Goal: Task Accomplishment & Management: Manage account settings

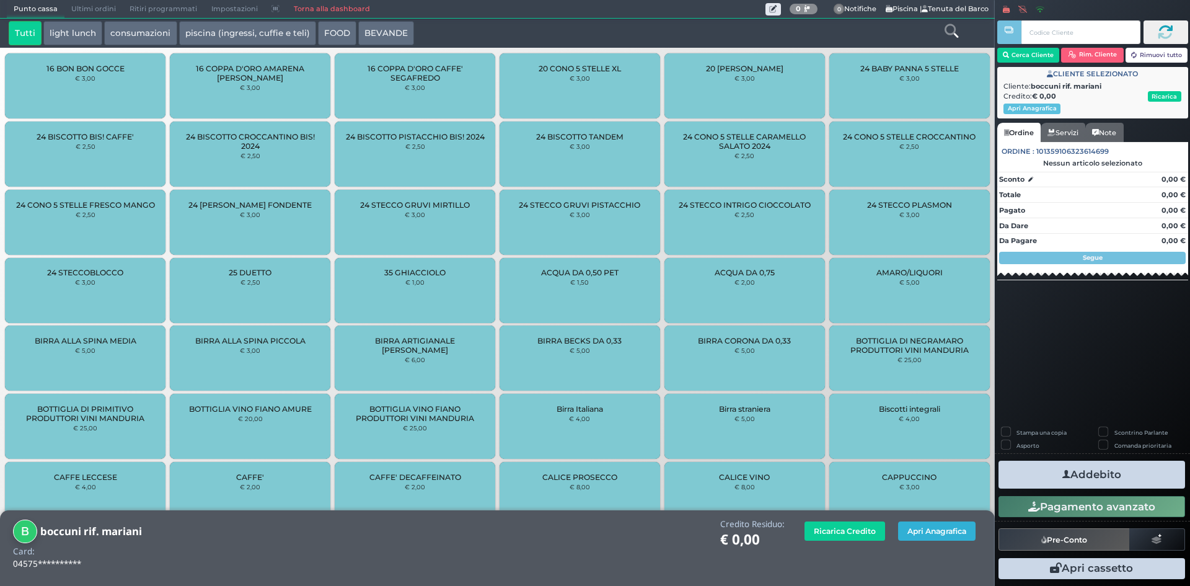
click at [912, 534] on button "Apri Anagrafica" at bounding box center [936, 530] width 77 height 19
click at [944, 527] on button "Apri Anagrafica" at bounding box center [936, 530] width 77 height 19
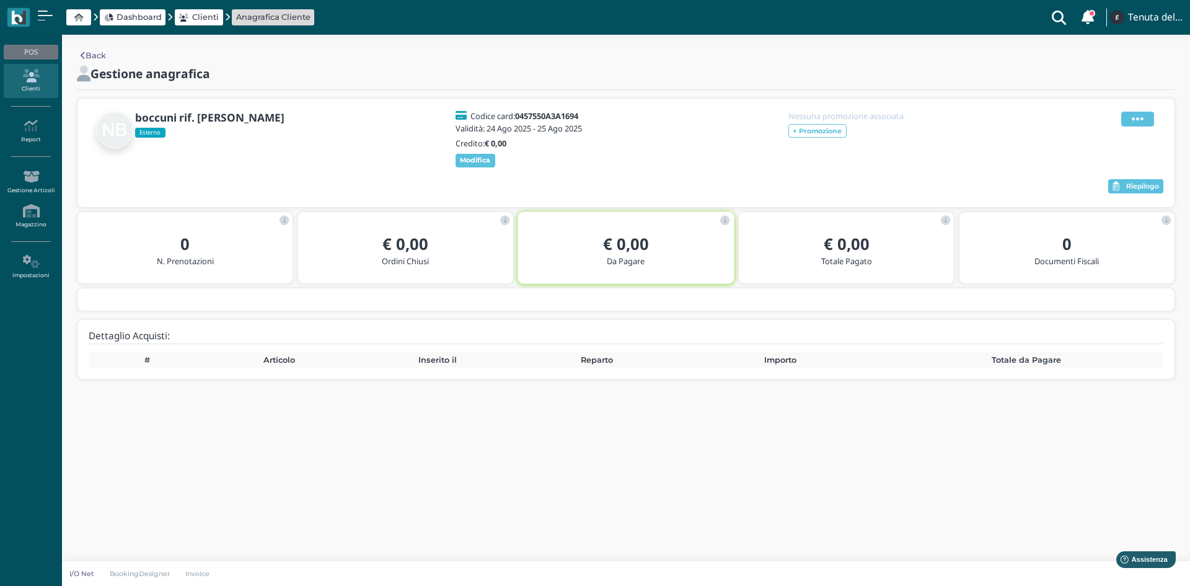
click at [1139, 113] on icon at bounding box center [1138, 119] width 12 height 14
click at [1091, 187] on span "Elimina" at bounding box center [1097, 187] width 32 height 12
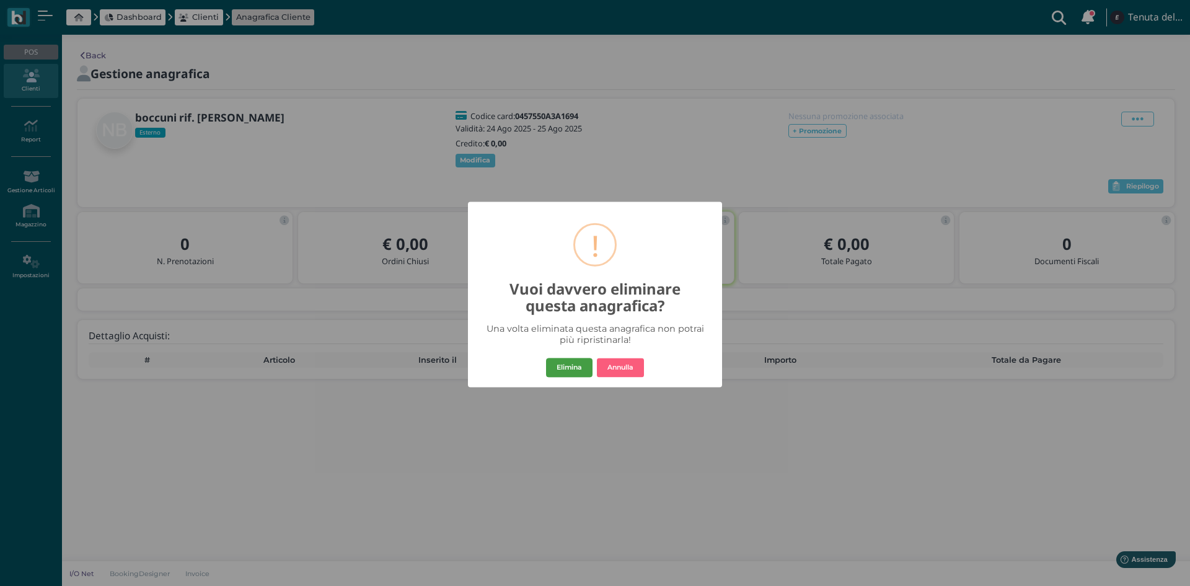
click at [573, 365] on button "Elimina" at bounding box center [569, 368] width 46 height 20
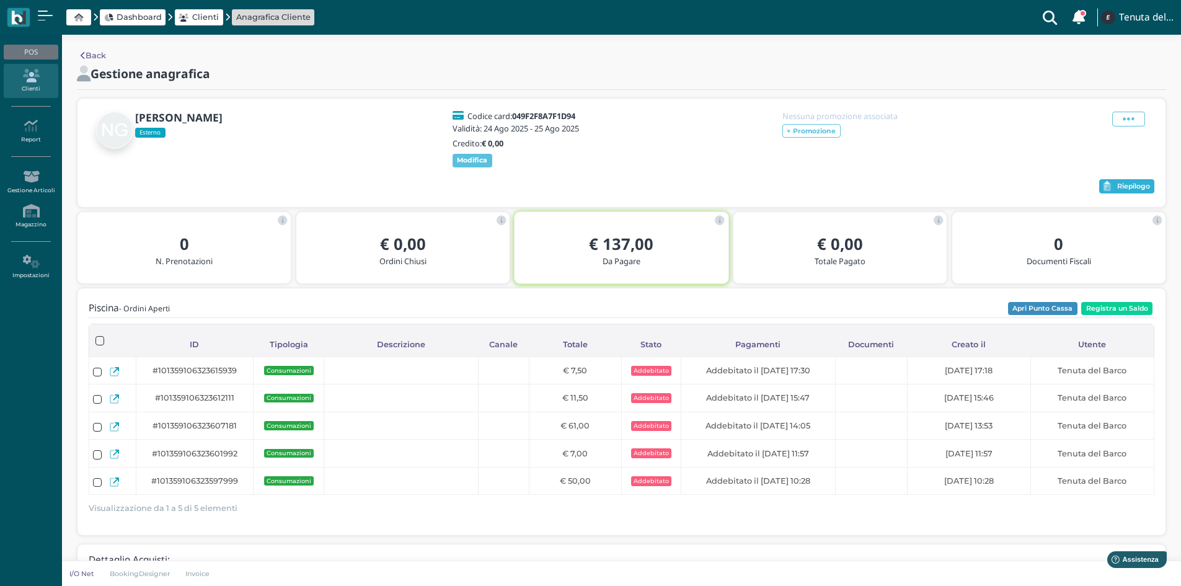
click at [1141, 191] on span "Riepilogo" at bounding box center [1133, 186] width 33 height 9
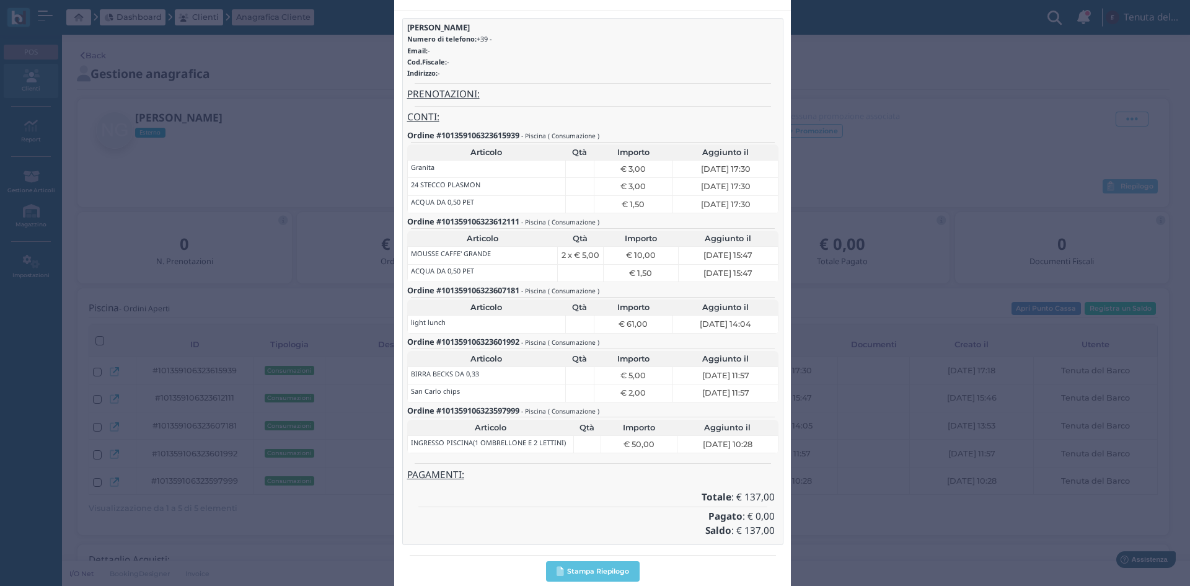
scroll to position [69, 0]
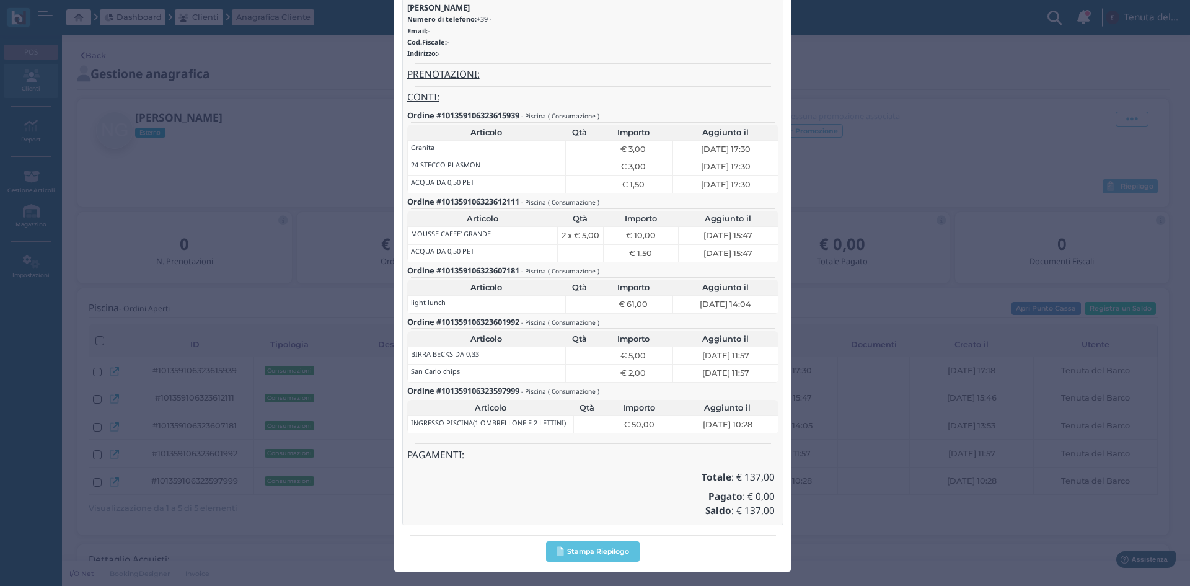
click at [866, 184] on div "Riepilogo × close Guarini Numero di telefono: +39 - Email: - Cod.Fiscale: - Ind…" at bounding box center [595, 293] width 1190 height 586
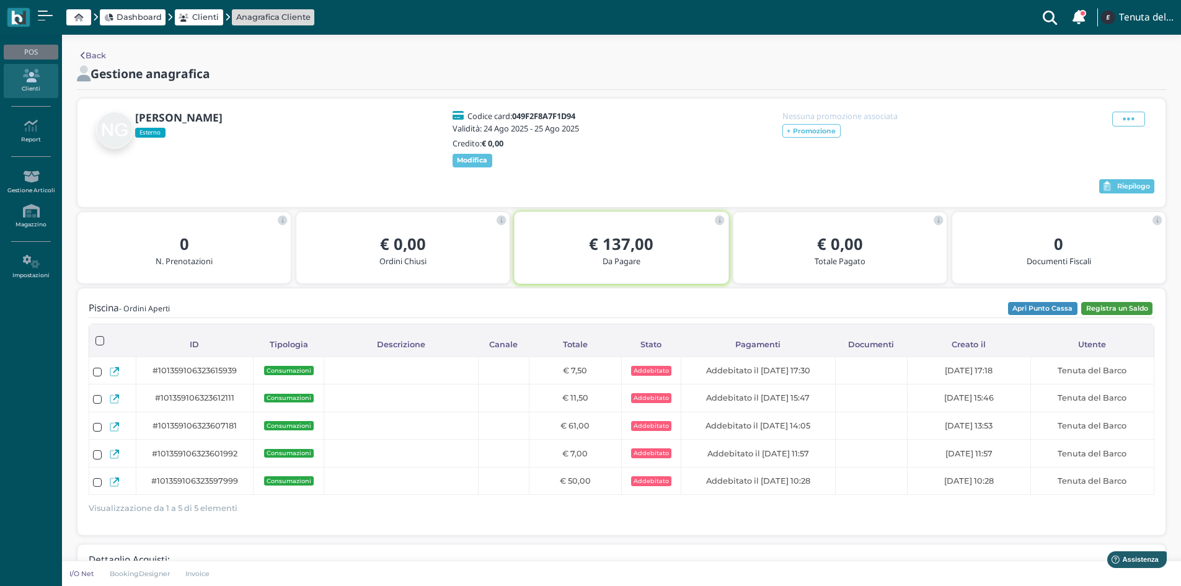
click at [1117, 315] on button "Registra un Saldo" at bounding box center [1116, 309] width 71 height 14
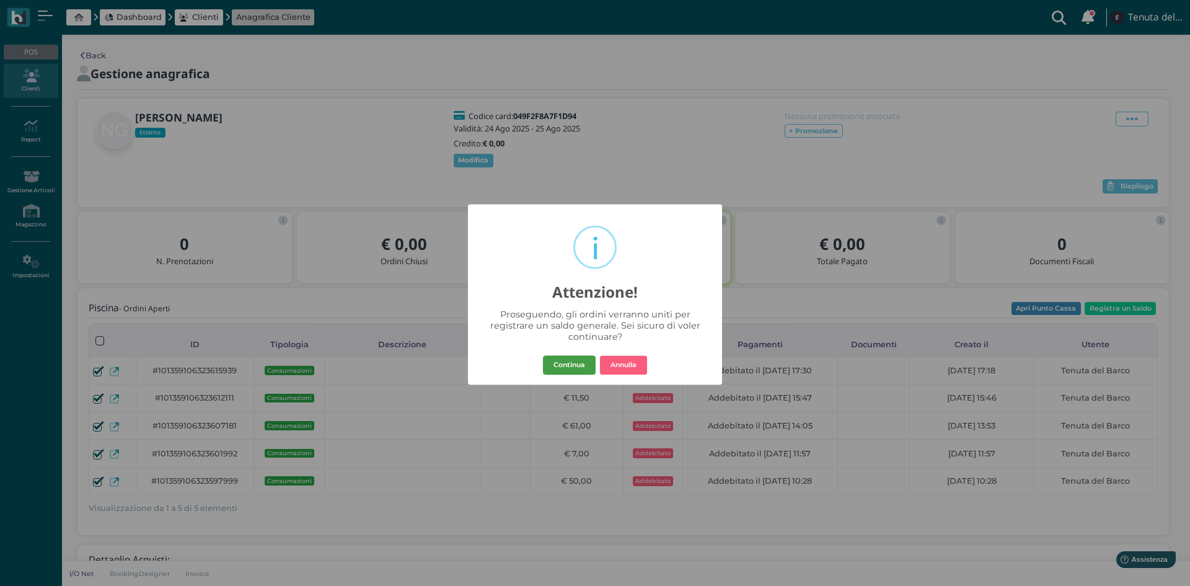
click at [566, 369] on button "Continua" at bounding box center [569, 365] width 53 height 20
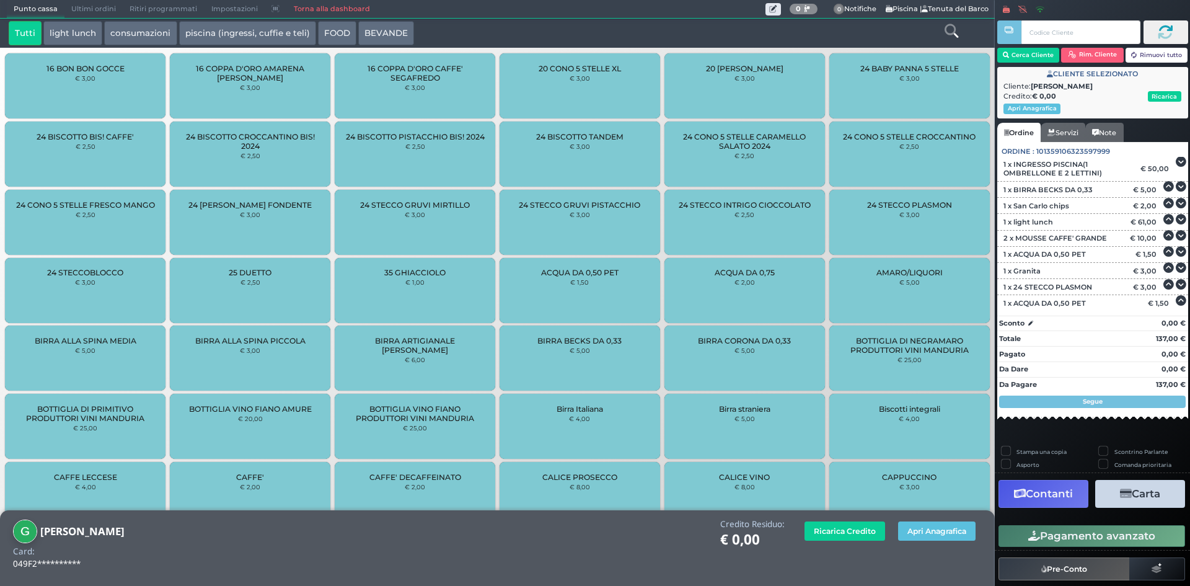
click at [1052, 492] on button "Contanti" at bounding box center [1043, 494] width 90 height 28
